Goal: Register for event/course

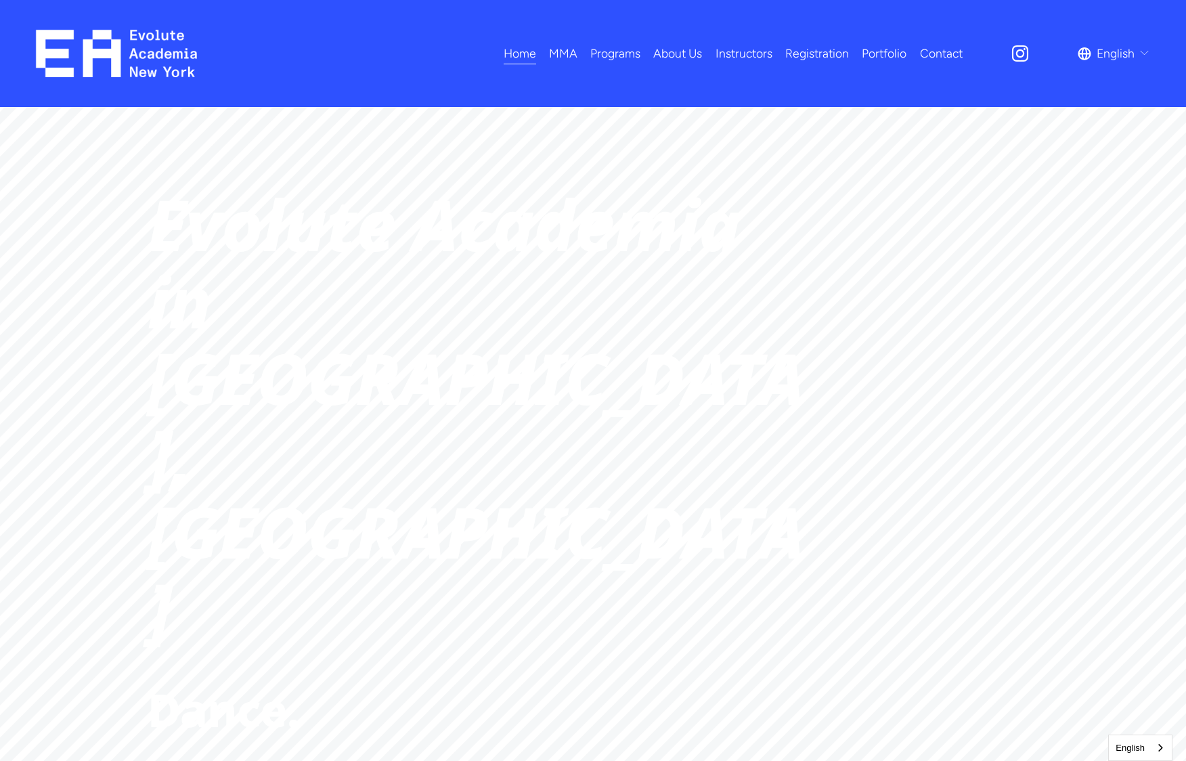
click at [0, 0] on span "Fitness" at bounding box center [0, 0] width 0 height 0
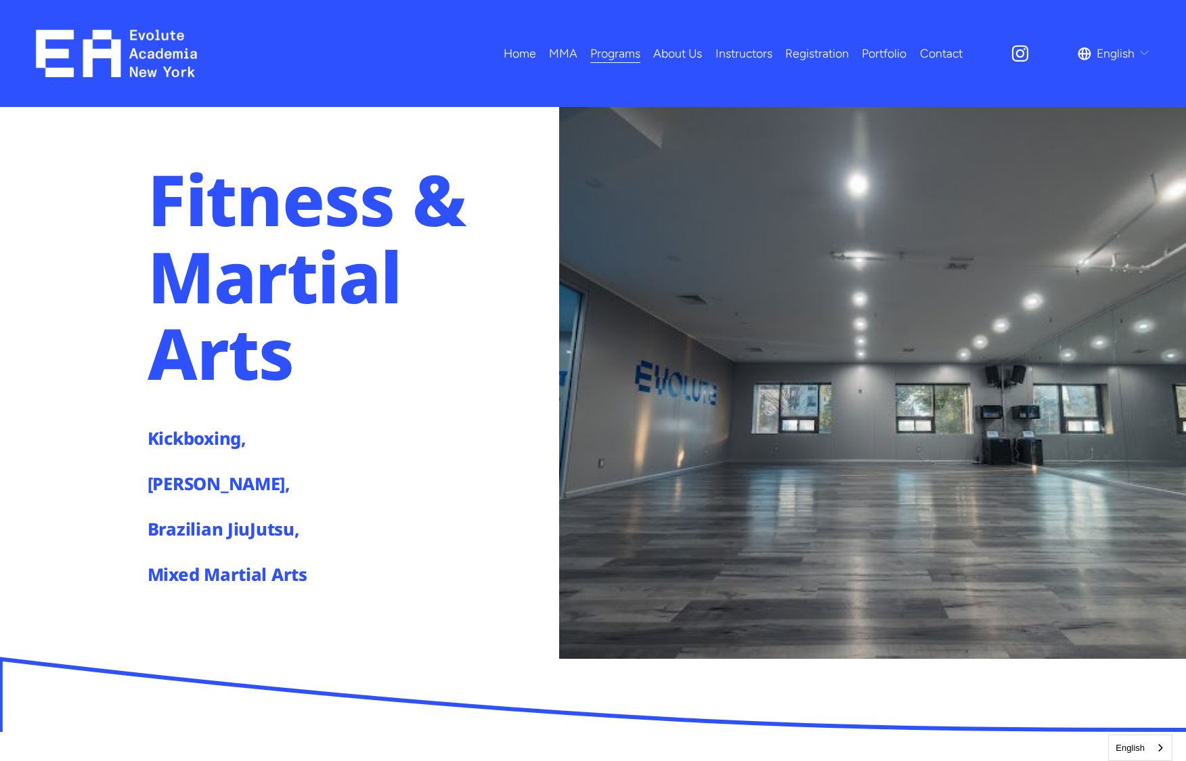
drag, startPoint x: 220, startPoint y: 581, endPoint x: 225, endPoint y: 574, distance: 8.3
click at [221, 580] on h4 "Mixed Martial Arts" at bounding box center [256, 575] width 217 height 24
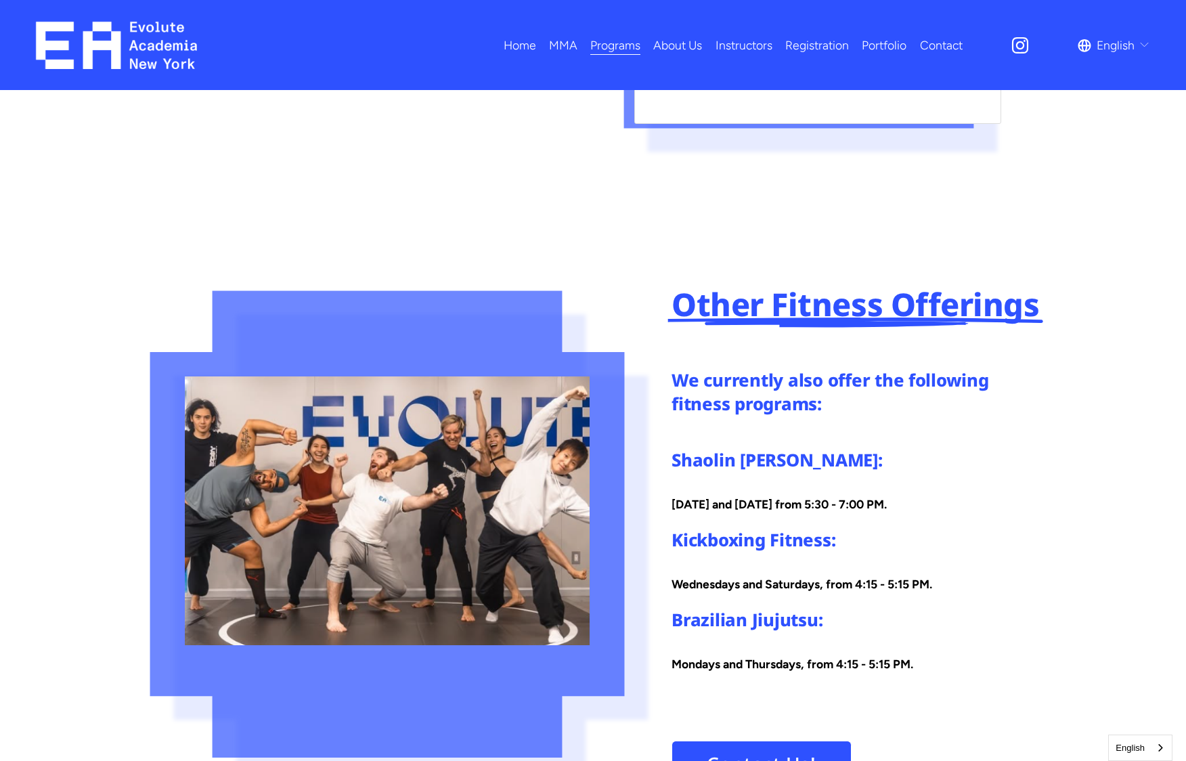
scroll to position [2121, 0]
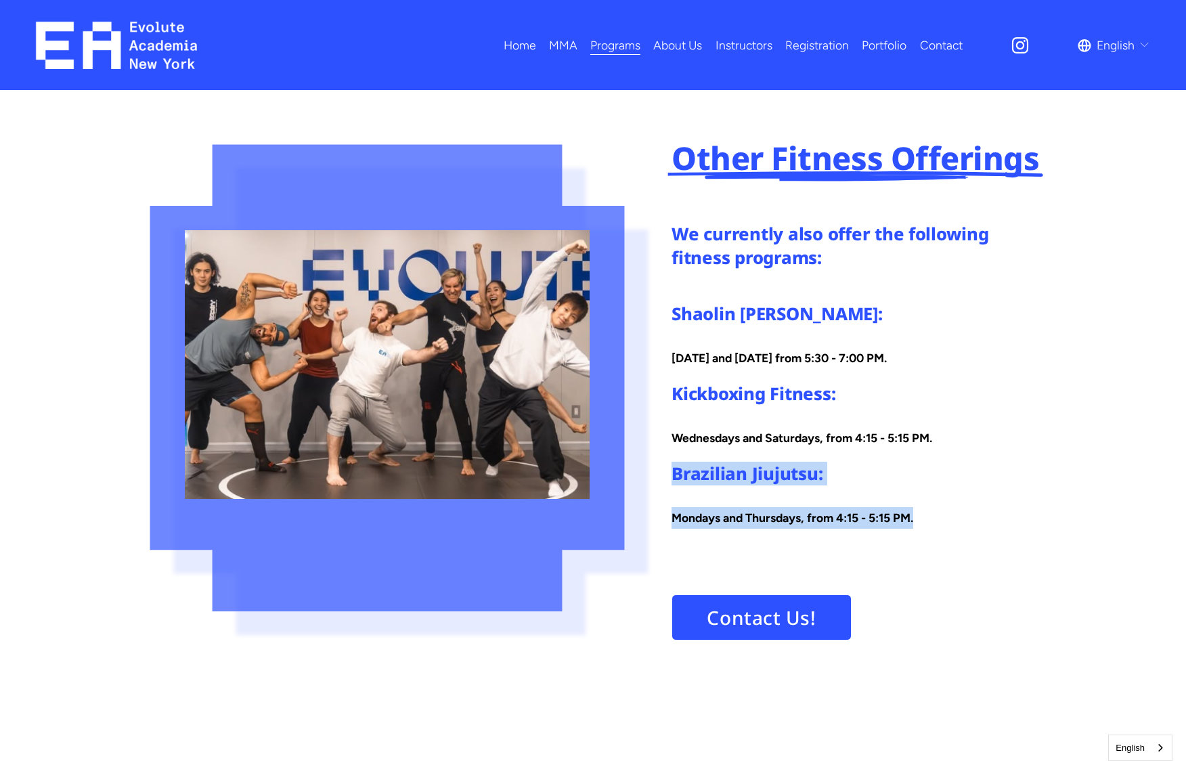
drag, startPoint x: 671, startPoint y: 474, endPoint x: 972, endPoint y: 517, distance: 303.7
click at [972, 517] on div "Brazilian Jiujutsu: Mondays and Thursdays, from 4:15 - 5:15 PM." at bounding box center [854, 495] width 367 height 67
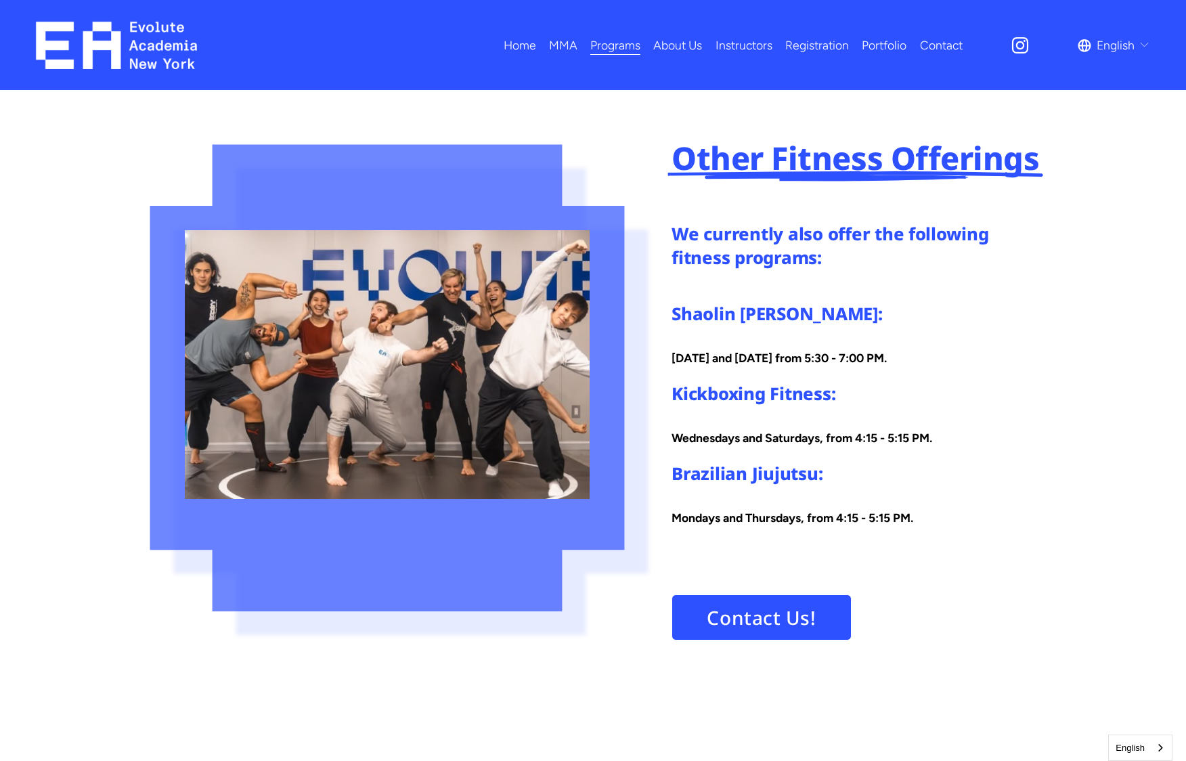
click at [963, 517] on p "Mondays and Thursdays, from 4:15 - 5:15 PM." at bounding box center [854, 518] width 367 height 22
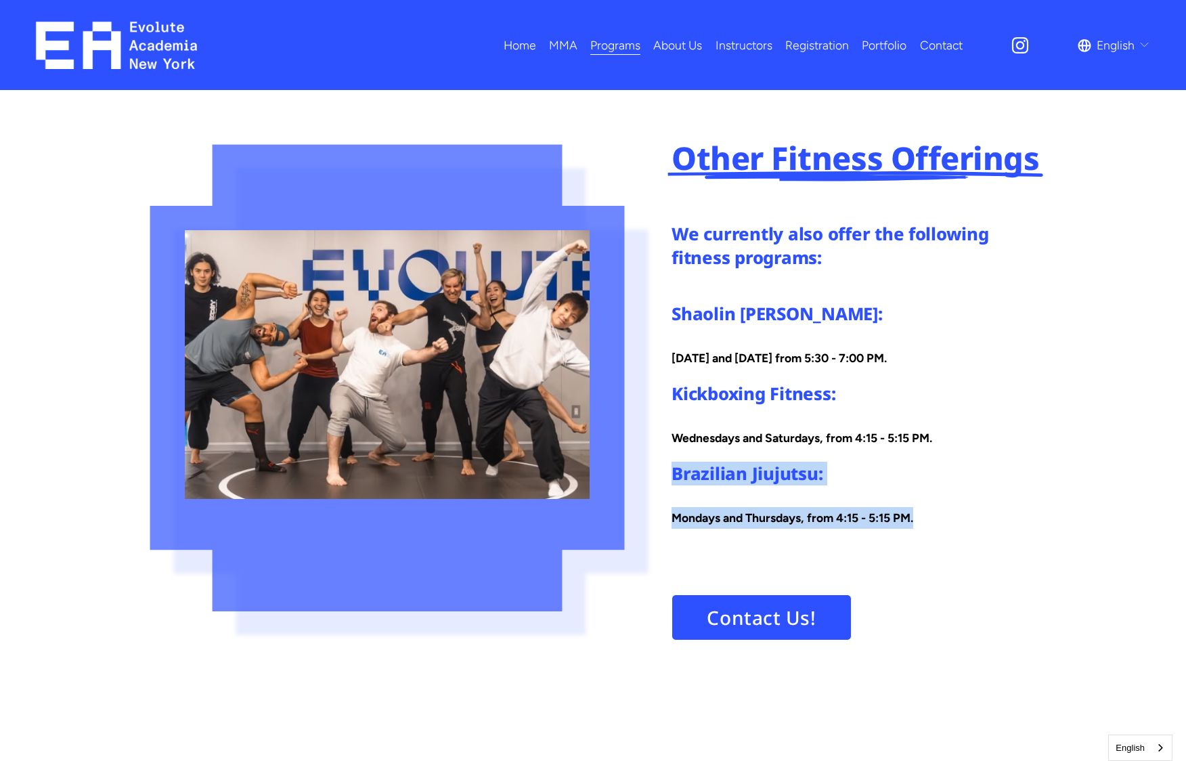
drag, startPoint x: 939, startPoint y: 525, endPoint x: 673, endPoint y: 479, distance: 269.9
click at [673, 479] on div "Brazilian Jiujutsu: Mondays and Thursdays, from 4:15 - 5:15 PM." at bounding box center [854, 495] width 367 height 67
copy div "Brazilian Jiujutsu: Mondays and Thursdays, from 4:15 - 5:15 PM."
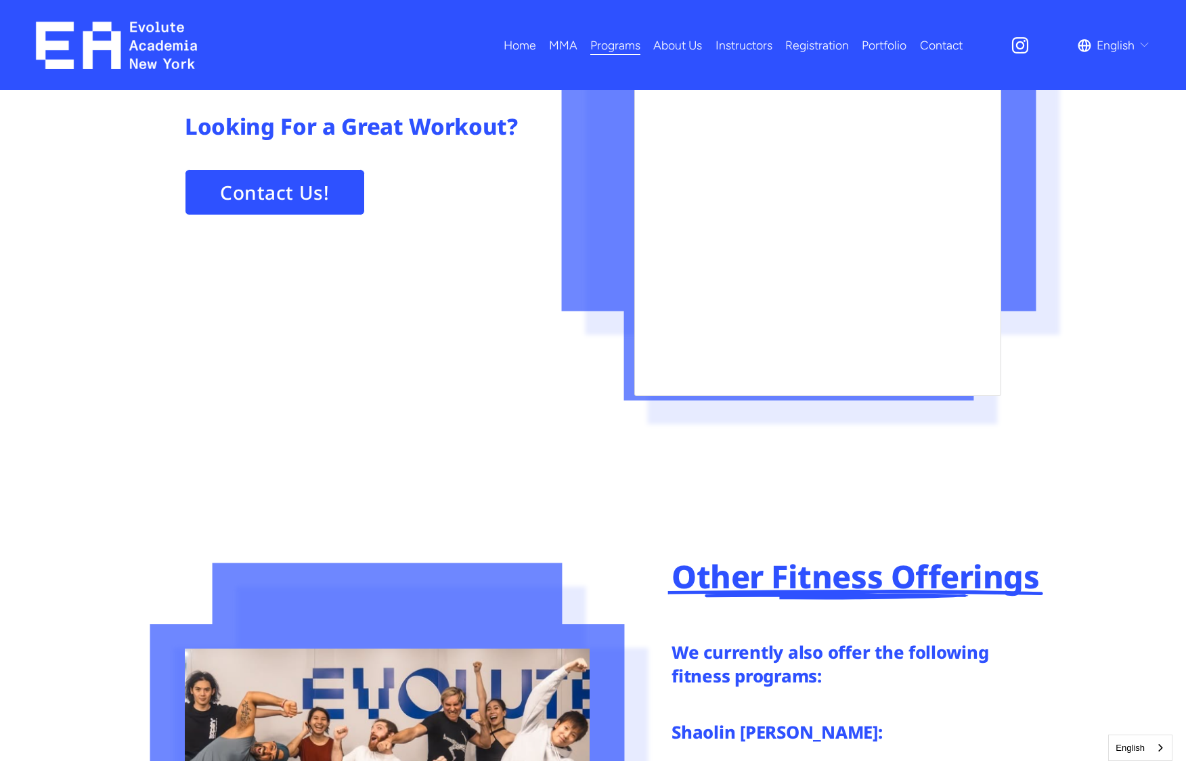
scroll to position [1415, 0]
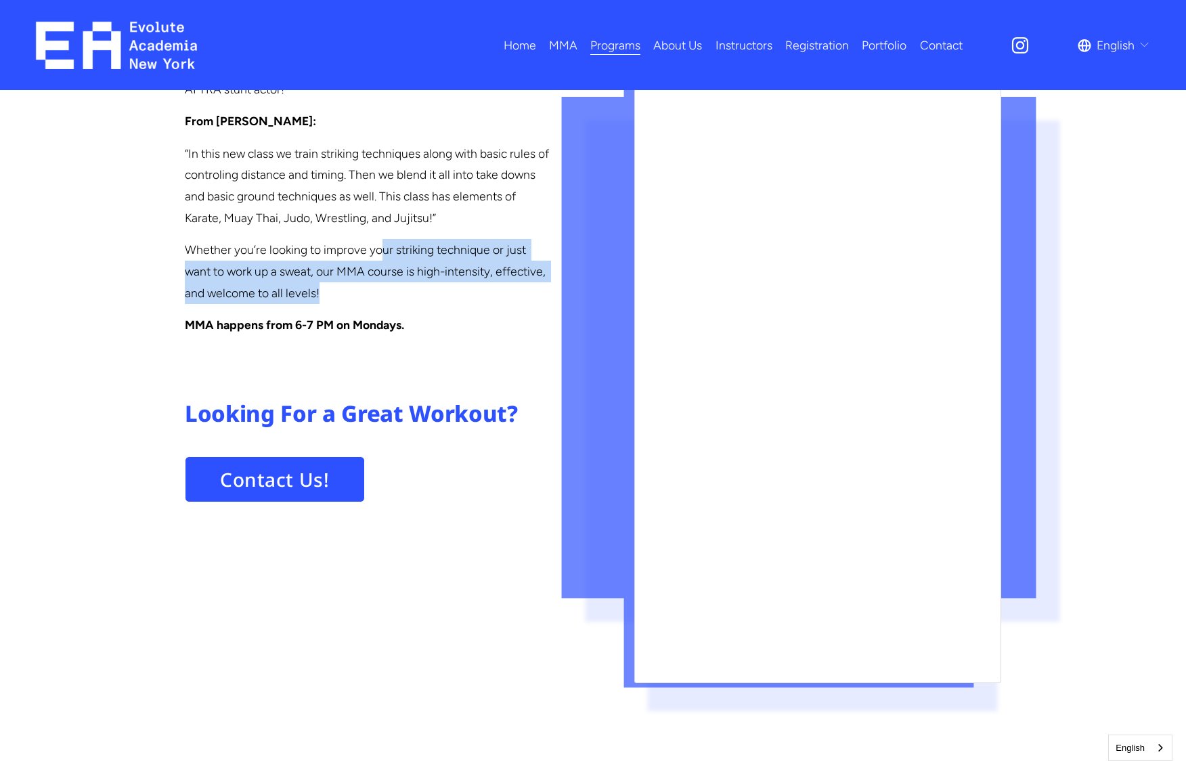
drag, startPoint x: 384, startPoint y: 250, endPoint x: 403, endPoint y: 301, distance: 54.2
click at [401, 299] on p "Whether you’re looking to improve your striking technique or just want to work …" at bounding box center [368, 271] width 367 height 64
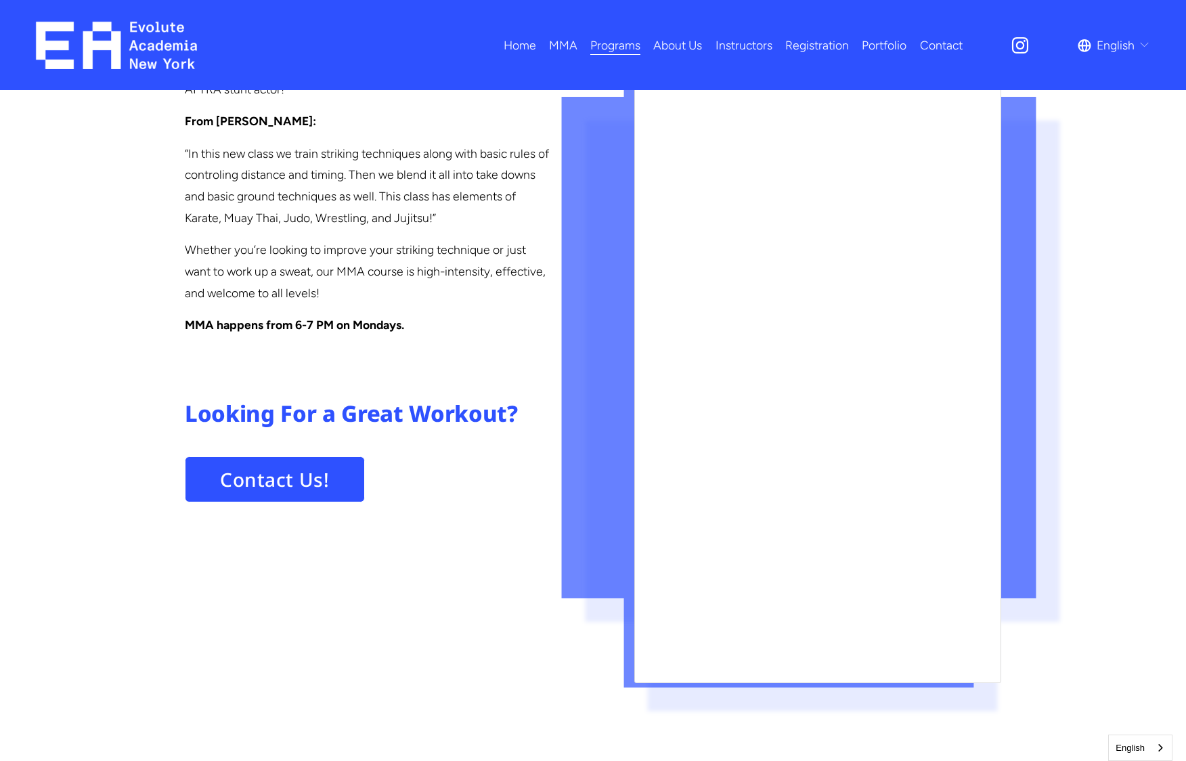
drag, startPoint x: 403, startPoint y: 301, endPoint x: 433, endPoint y: 308, distance: 30.5
click at [404, 301] on p "Whether you’re looking to improve your striking technique or just want to work …" at bounding box center [368, 271] width 367 height 64
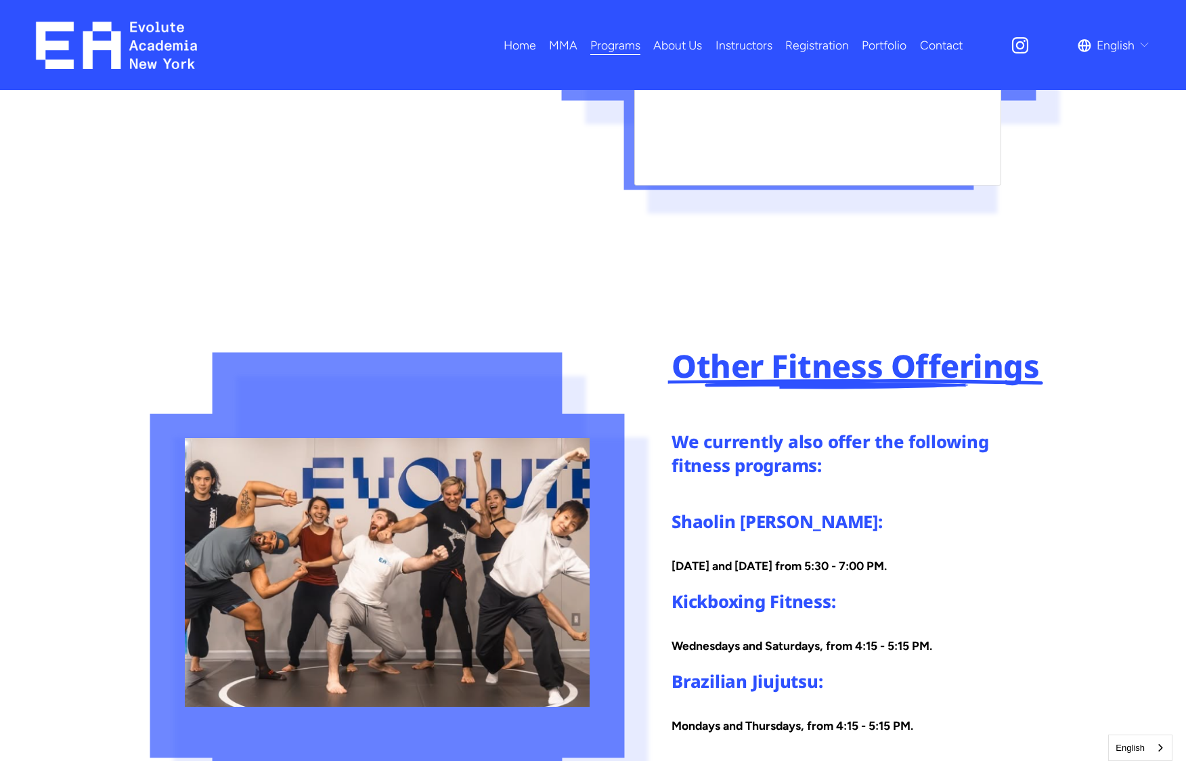
scroll to position [2058, 0]
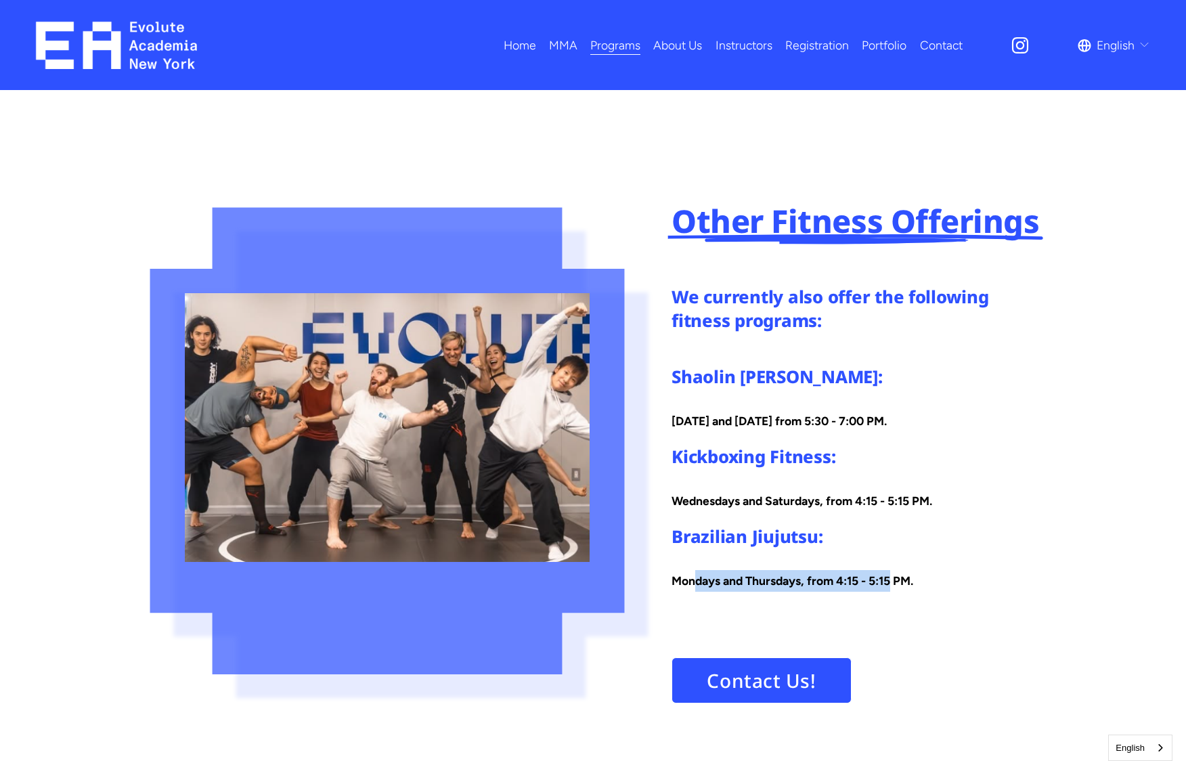
drag, startPoint x: 696, startPoint y: 584, endPoint x: 896, endPoint y: 583, distance: 199.7
click at [896, 583] on strong "Mondays and Thursdays, from 4:15 - 5:15 PM." at bounding box center [792, 580] width 242 height 14
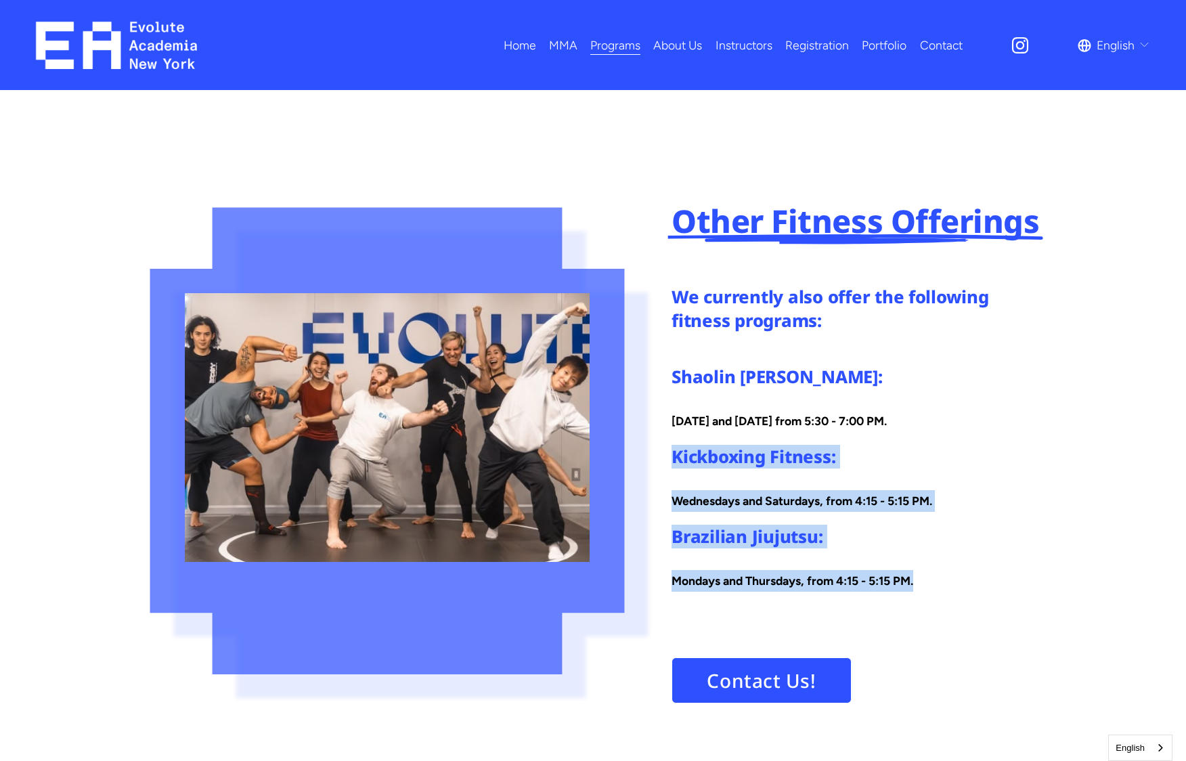
drag, startPoint x: 938, startPoint y: 582, endPoint x: 663, endPoint y: 460, distance: 301.2
click at [663, 460] on div "Other Fitness Offerings We currently also offer the following fitness programs:…" at bounding box center [593, 534] width 1186 height 658
click at [1032, 541] on h4 "Brazilian Jiujutsu:" at bounding box center [854, 537] width 367 height 24
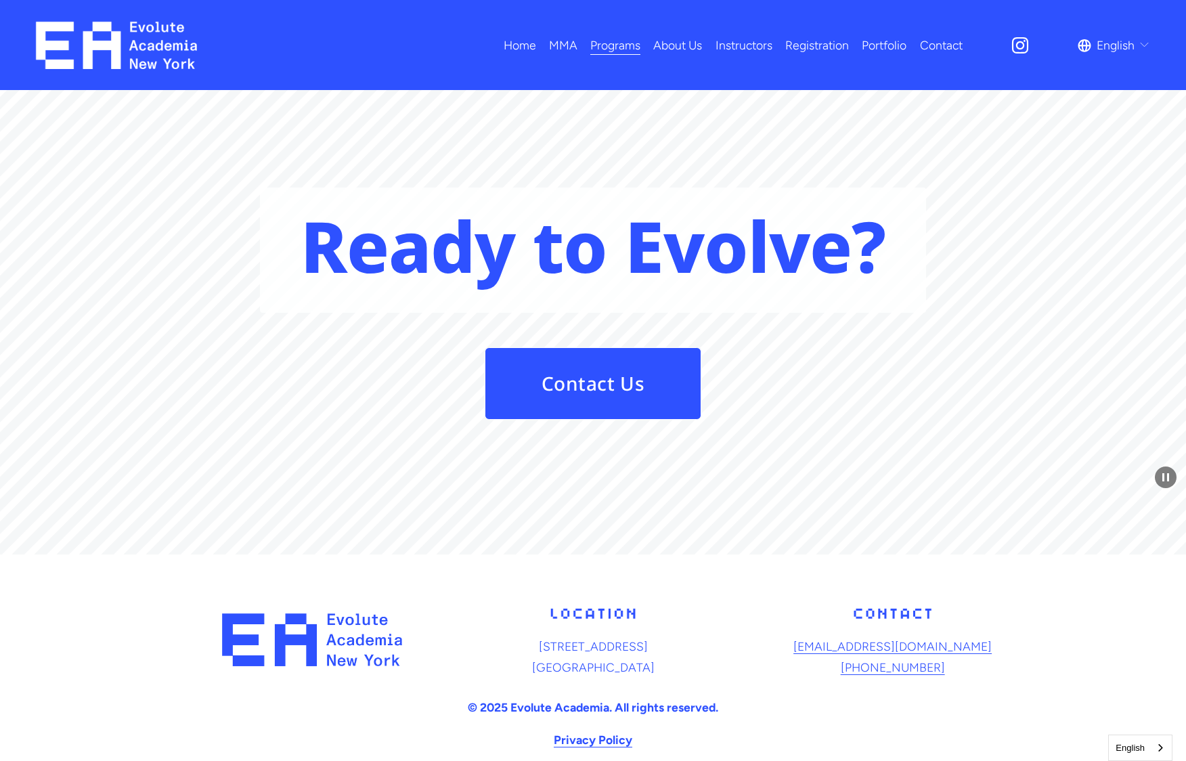
scroll to position [3039, 0]
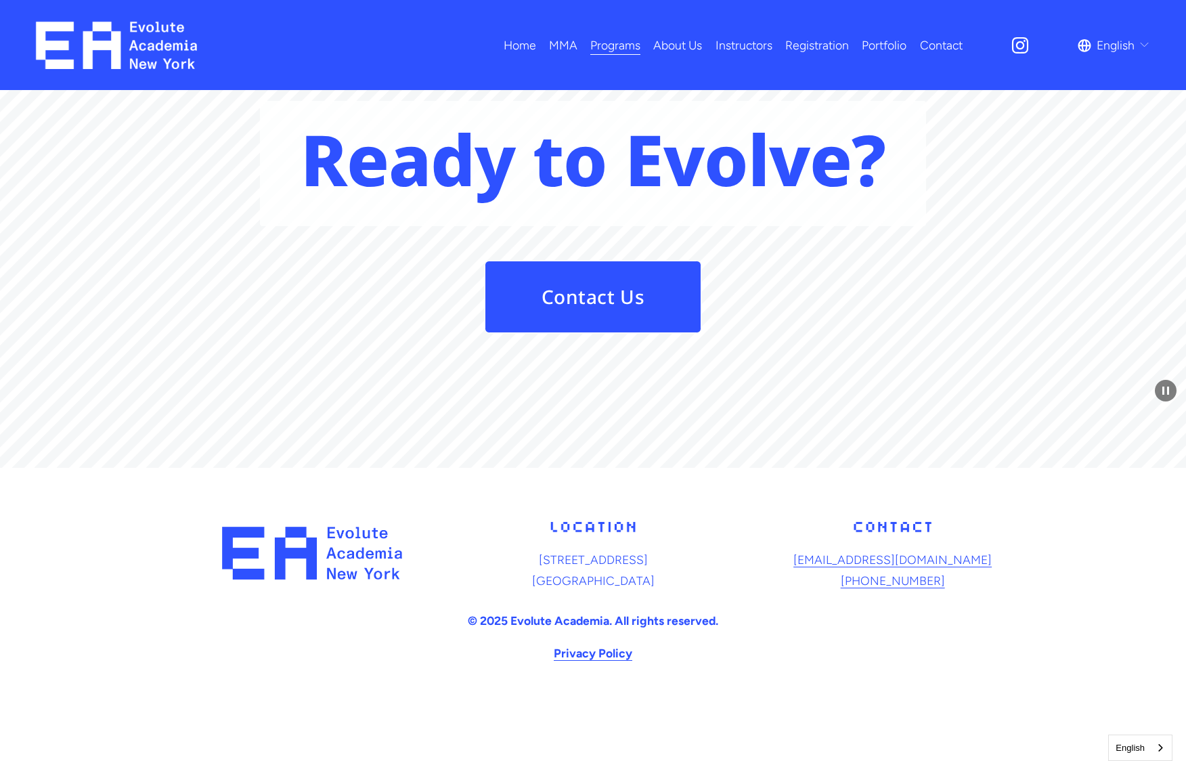
click at [0, 0] on span "Adults MMA" at bounding box center [0, 0] width 0 height 0
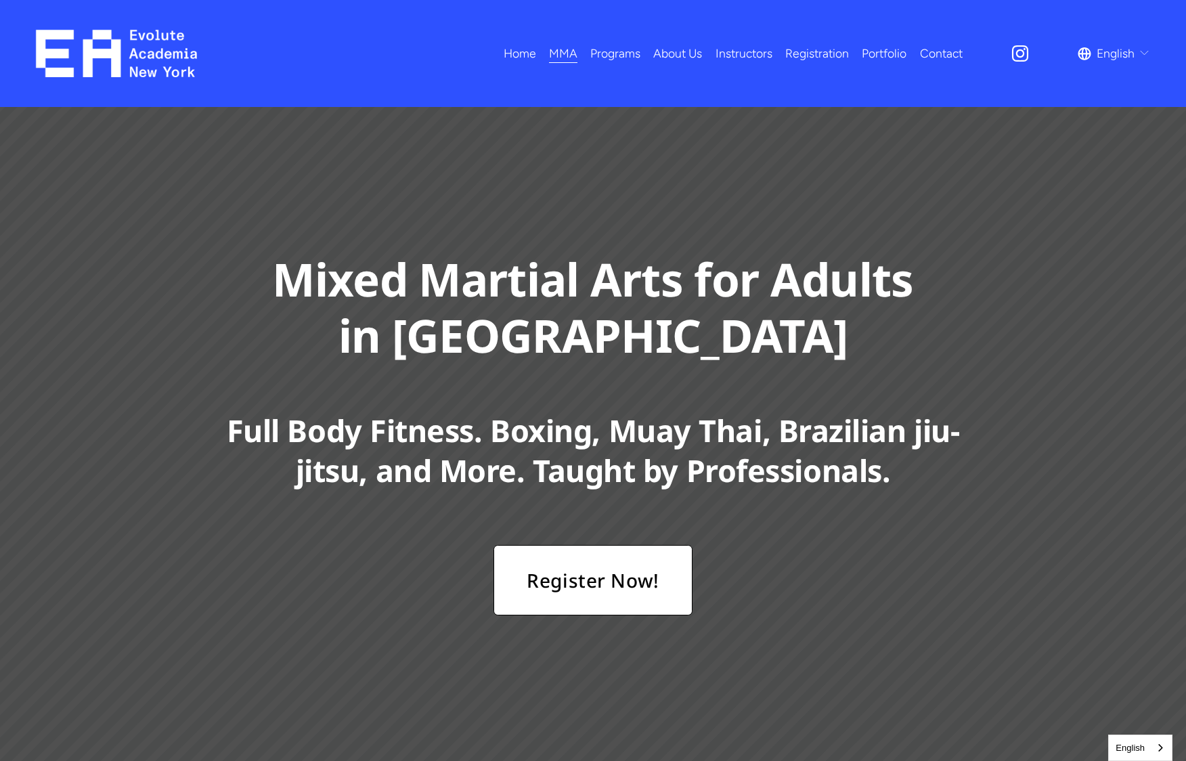
click at [0, 0] on span "Kids MMA" at bounding box center [0, 0] width 0 height 0
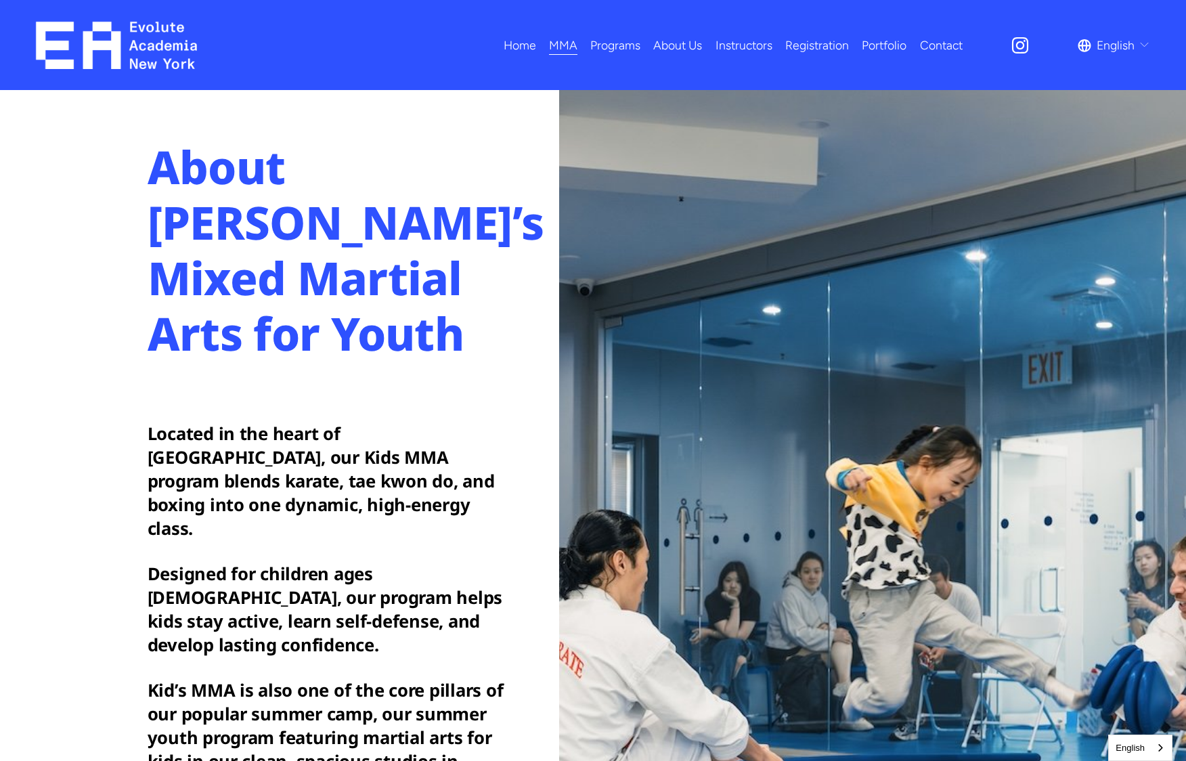
scroll to position [827, 0]
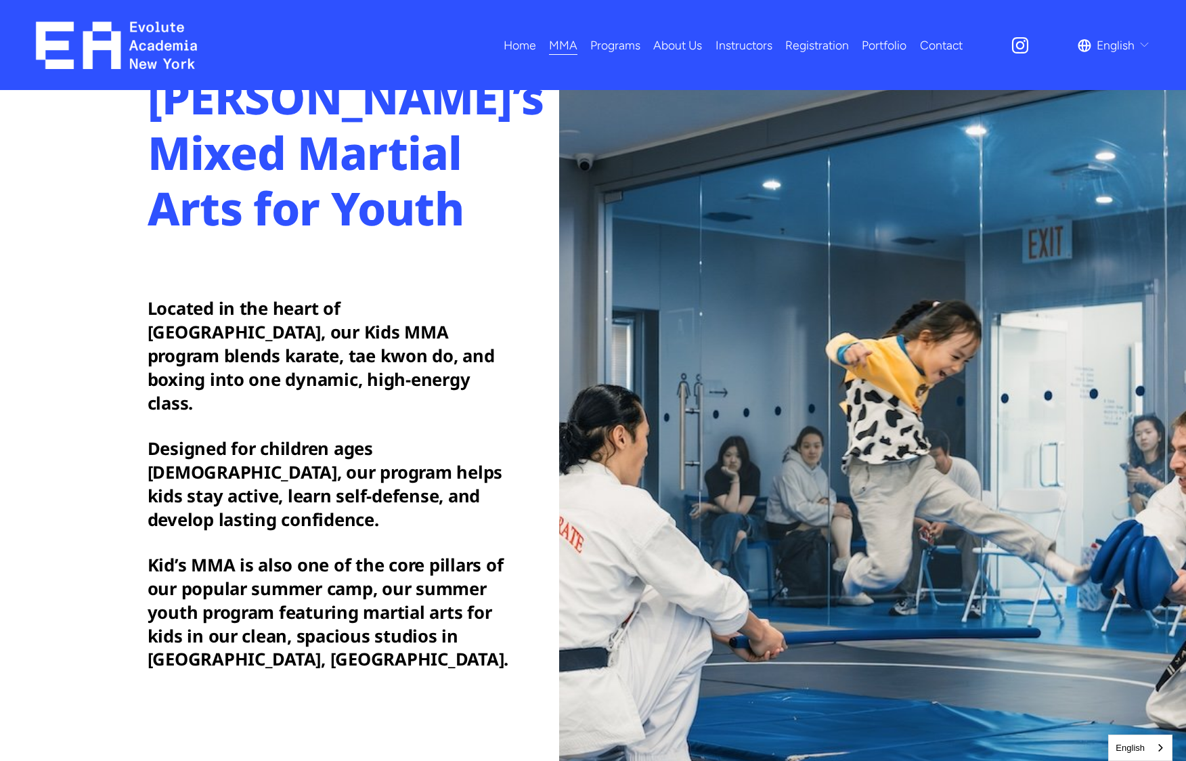
drag, startPoint x: 375, startPoint y: 382, endPoint x: 405, endPoint y: 447, distance: 71.8
click at [405, 447] on div "Located in the heart of Flushing, our Kids MMA program blends karate, tae kwon …" at bounding box center [331, 483] width 367 height 375
click at [406, 447] on div "Located in the heart of Flushing, our Kids MMA program blends karate, tae kwon …" at bounding box center [331, 483] width 367 height 375
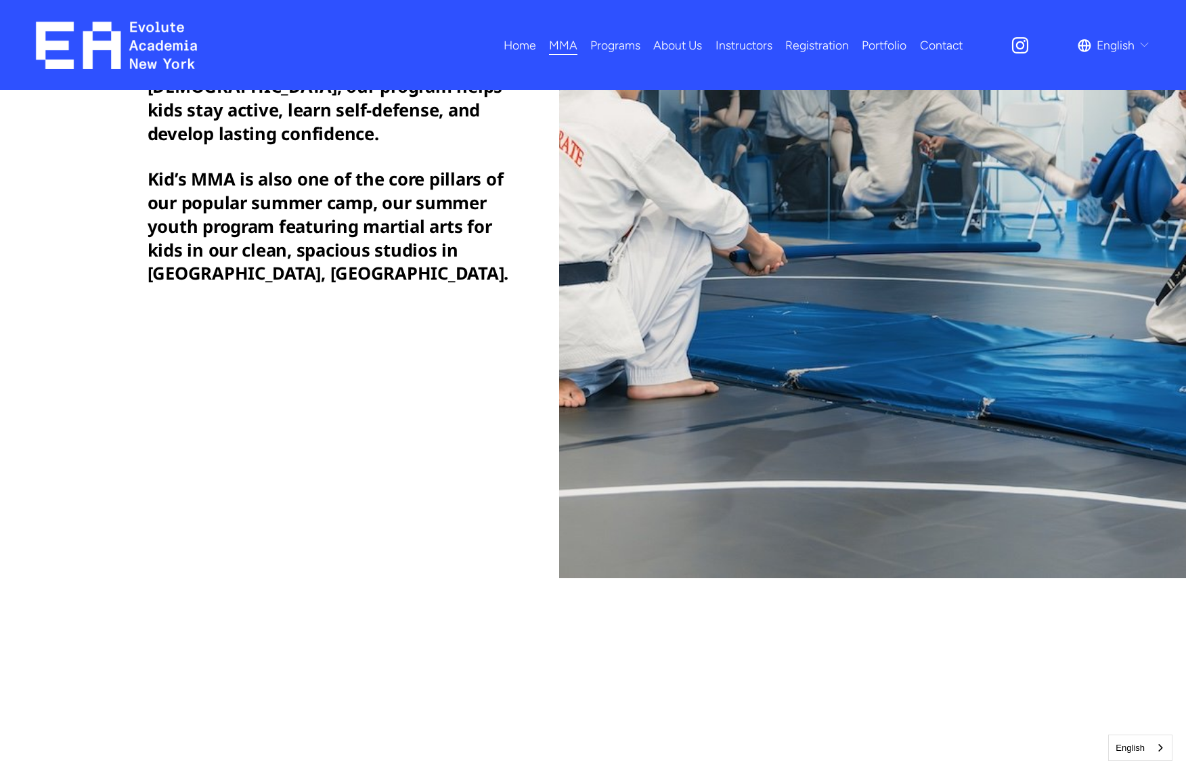
scroll to position [0, 0]
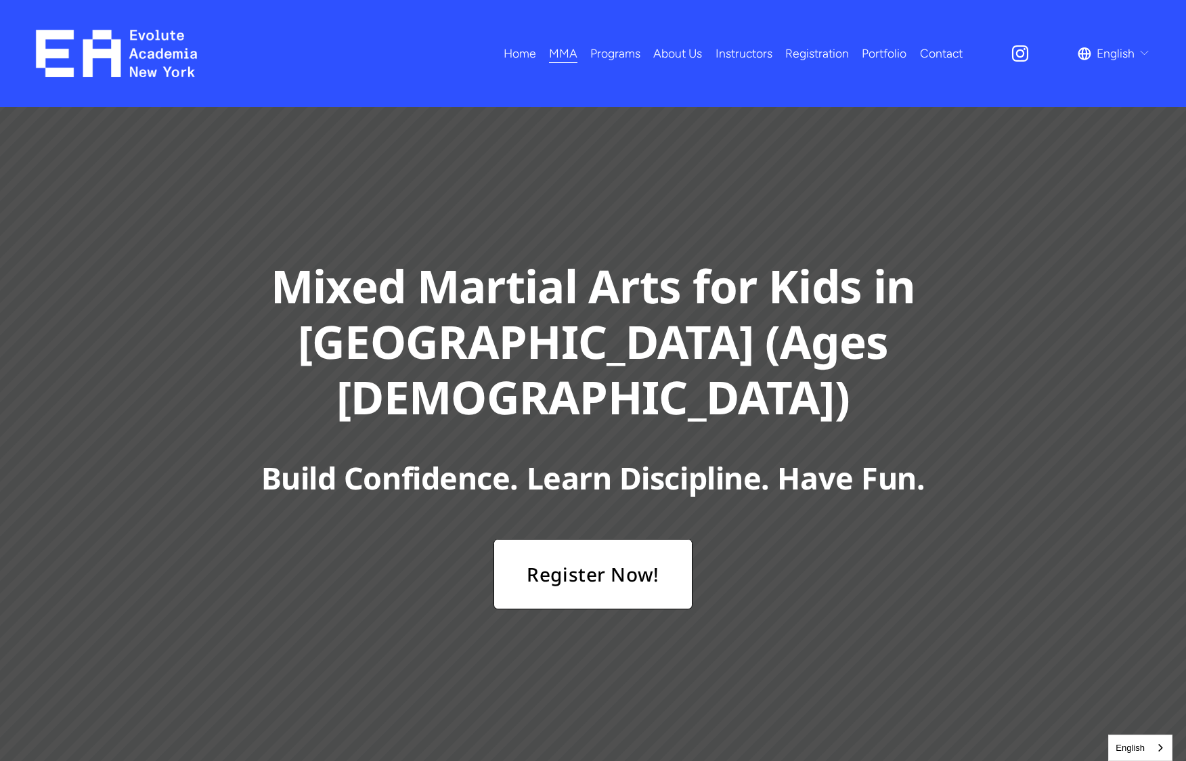
click at [624, 554] on link "Register Now!" at bounding box center [592, 574] width 198 height 70
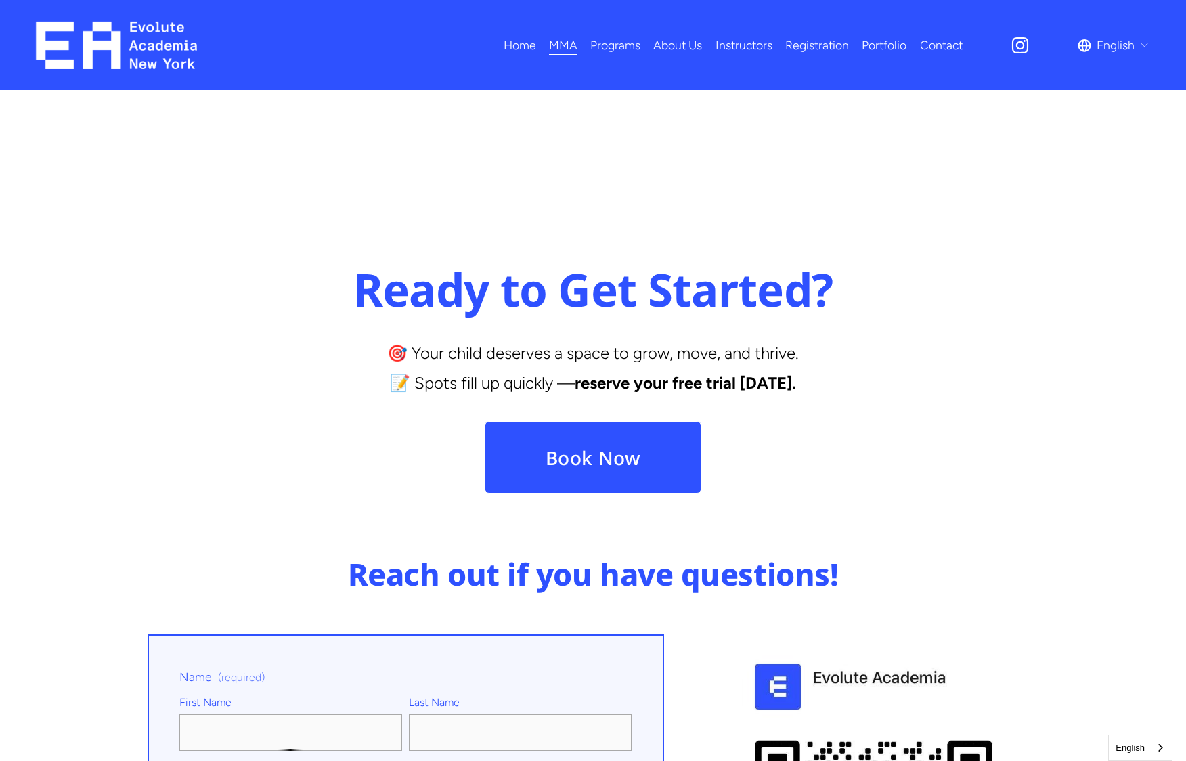
scroll to position [4599, 0]
click at [602, 420] on link "Book Now" at bounding box center [593, 456] width 217 height 72
